Goal: Obtain resource: Obtain resource

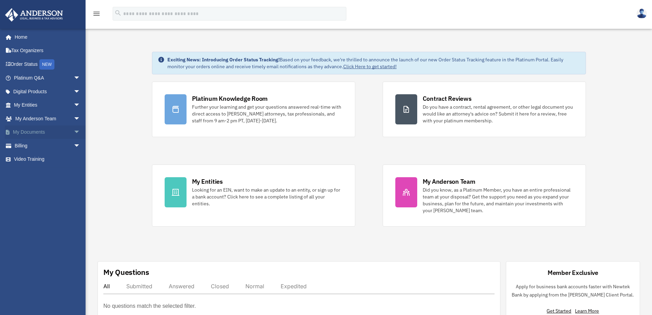
click at [26, 135] on link "My Documents arrow_drop_down" at bounding box center [48, 132] width 86 height 14
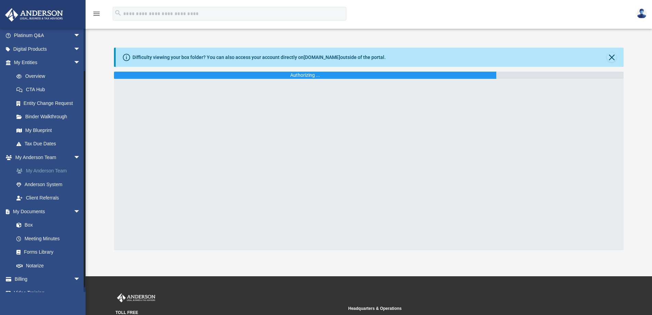
scroll to position [52, 0]
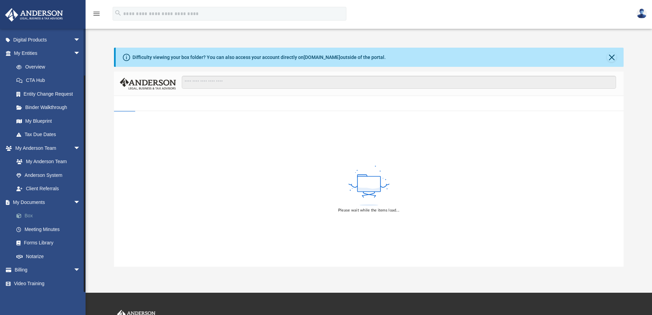
click at [30, 216] on link "Box" at bounding box center [50, 216] width 81 height 14
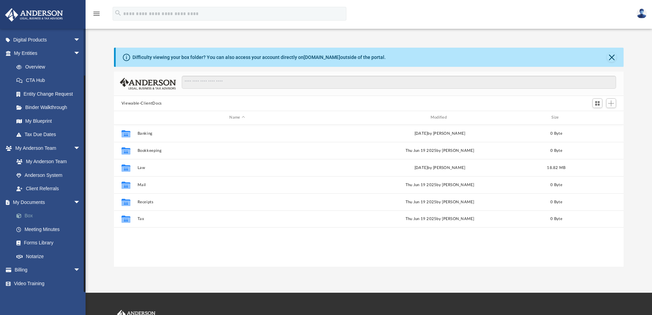
scroll to position [151, 505]
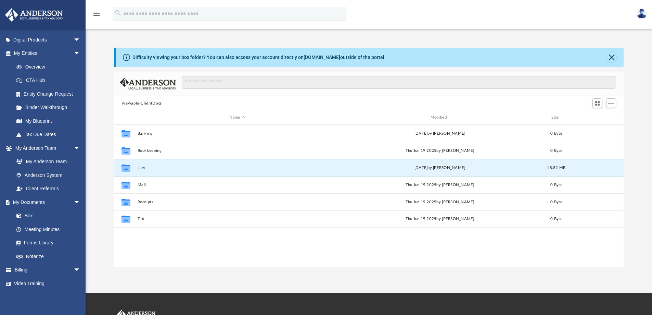
click at [142, 168] on button "Law" at bounding box center [237, 167] width 200 height 4
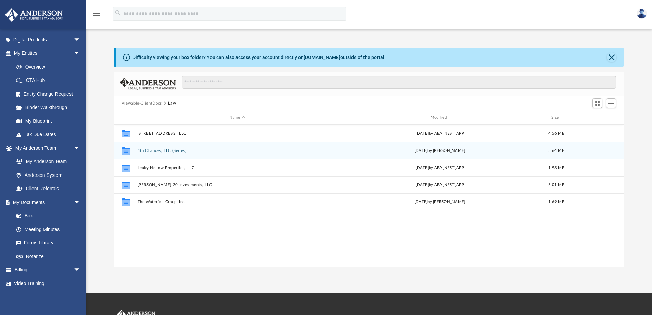
click at [158, 149] on button "4th Chances, LLC (Series)" at bounding box center [237, 150] width 200 height 4
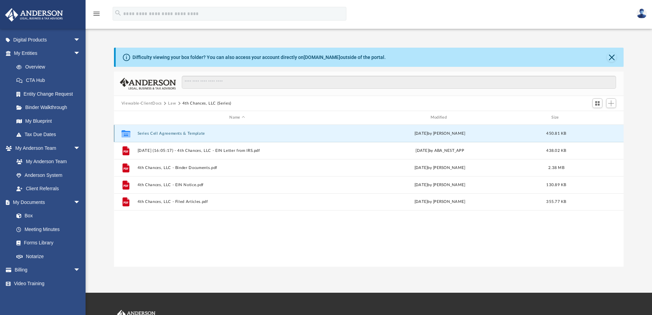
click at [164, 133] on button "Series Cell Agreements & Template" at bounding box center [237, 133] width 200 height 4
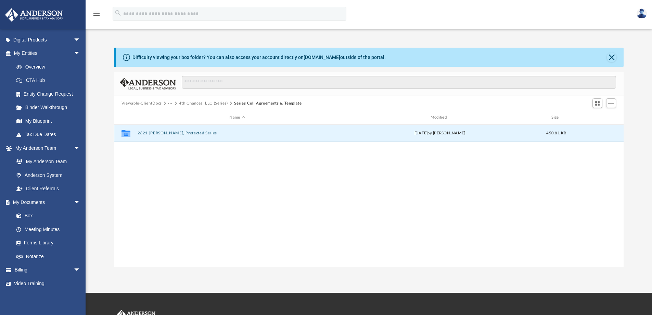
click at [164, 133] on button "2621 Canady, Protected Series" at bounding box center [237, 133] width 200 height 4
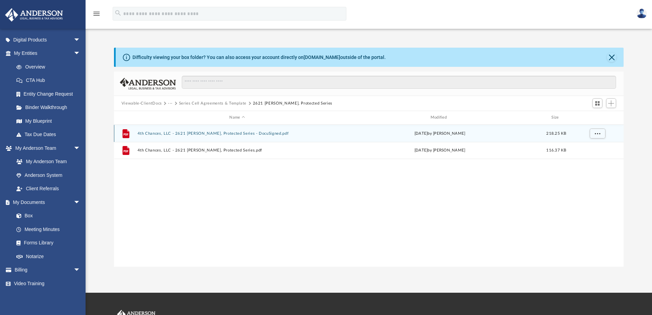
click at [176, 134] on button "4th Chances, LLC - 2621 Canady, Protected Series - DocuSigned.pdf" at bounding box center [237, 133] width 200 height 4
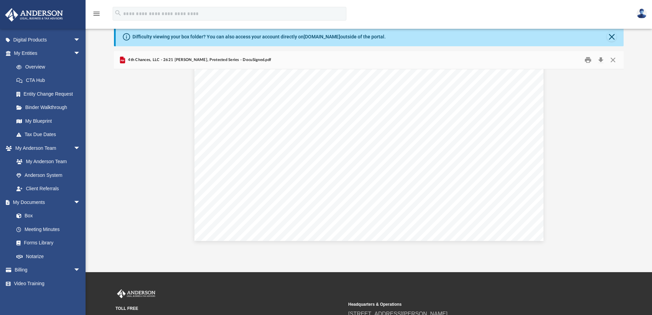
scroll to position [0, 0]
